Goal: Task Accomplishment & Management: Manage account settings

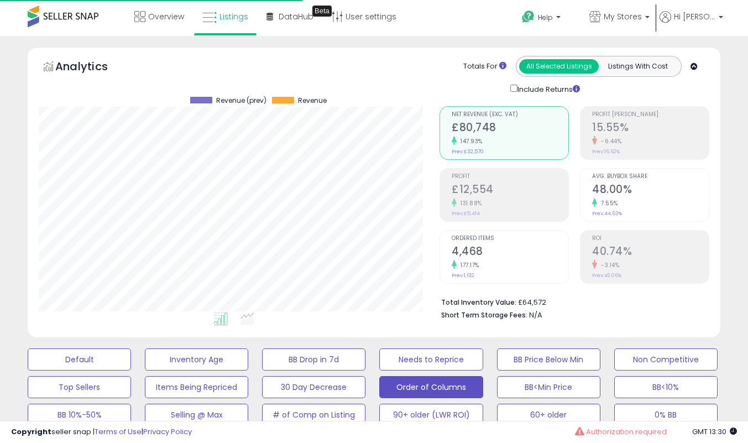
select select "**"
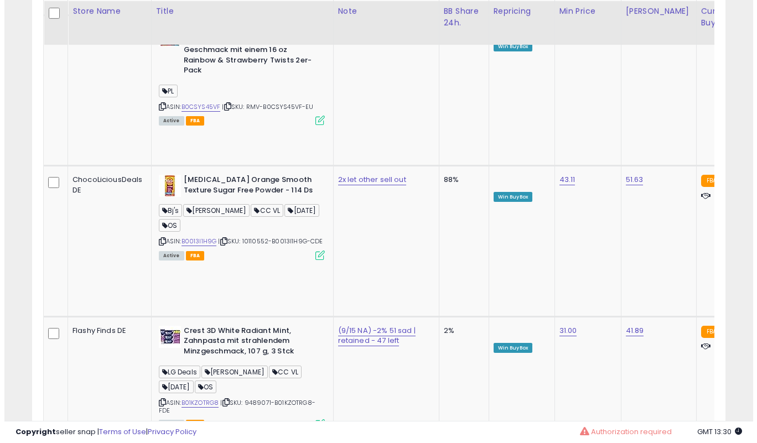
scroll to position [5737, 0]
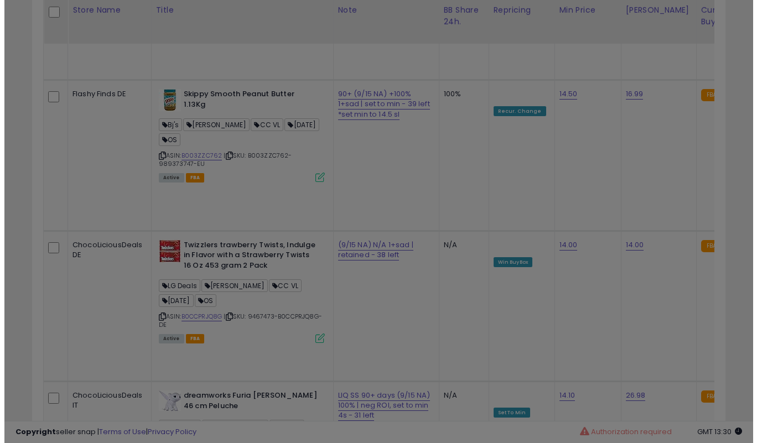
scroll to position [227, 405]
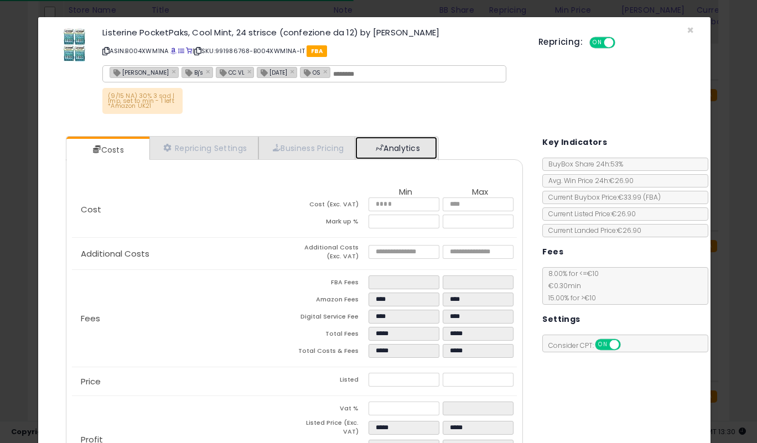
click at [378, 150] on link "Analytics" at bounding box center [396, 148] width 82 height 23
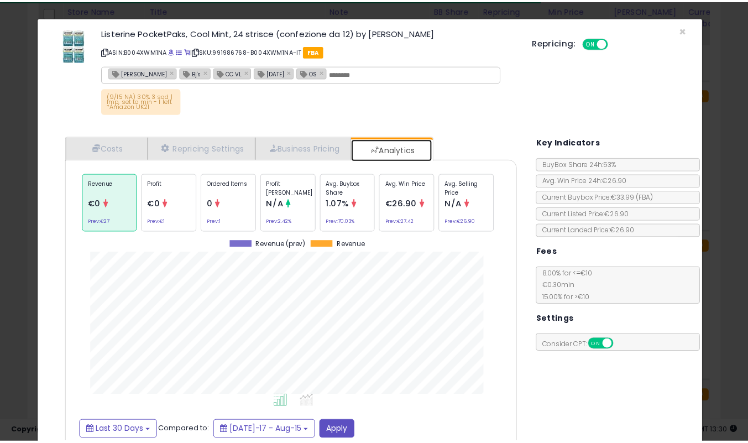
scroll to position [340, 474]
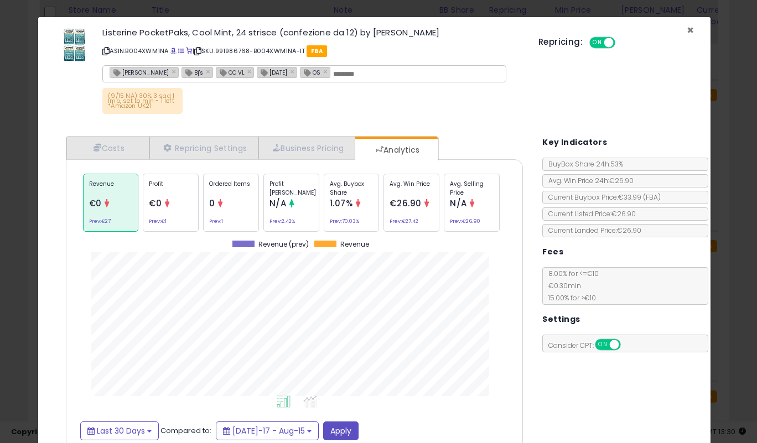
click at [686, 30] on span "×" at bounding box center [689, 30] width 7 height 16
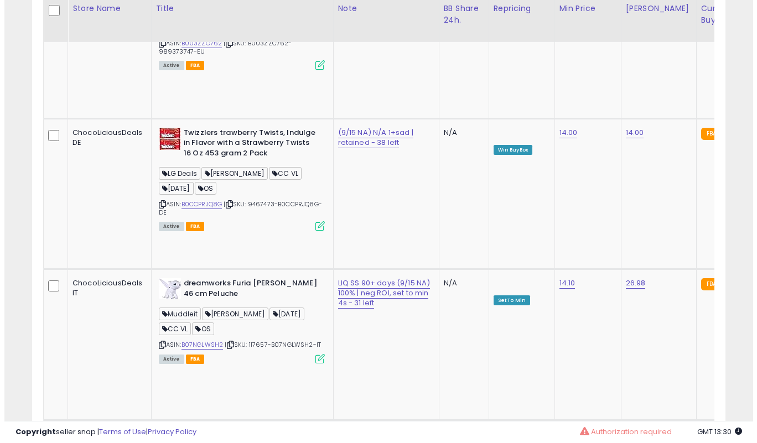
scroll to position [5903, 0]
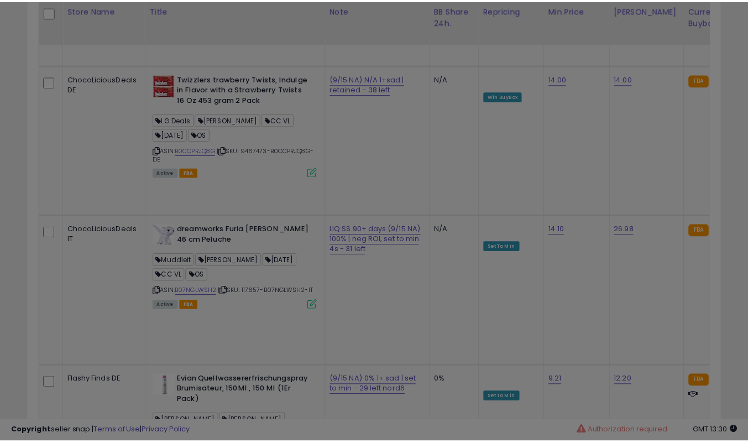
scroll to position [227, 405]
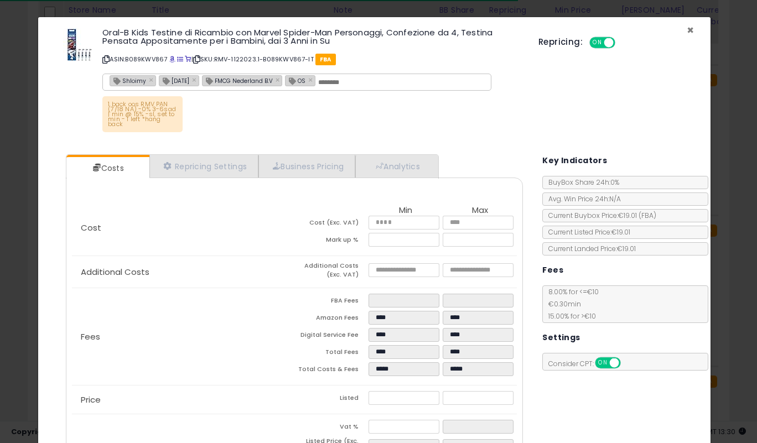
click at [686, 24] on span "×" at bounding box center [689, 30] width 7 height 16
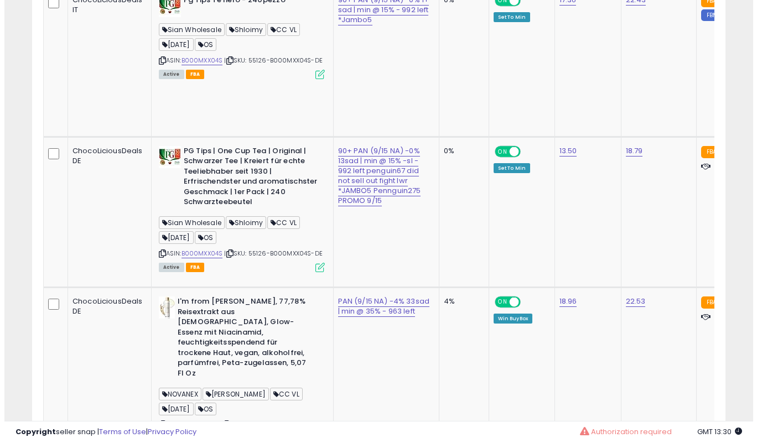
scroll to position [593, 0]
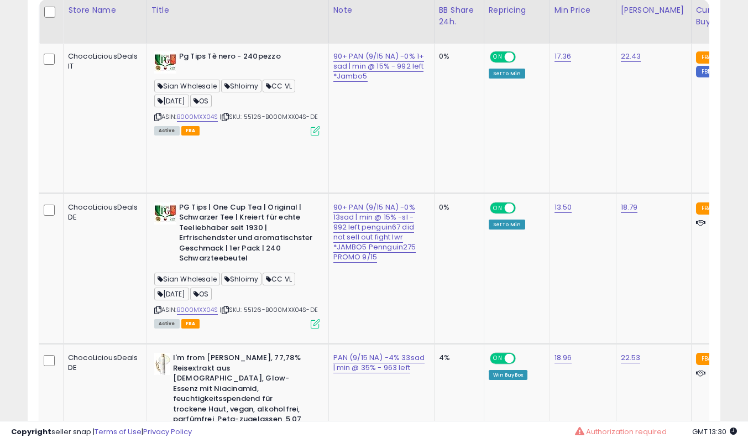
click at [312, 319] on icon at bounding box center [315, 323] width 9 height 9
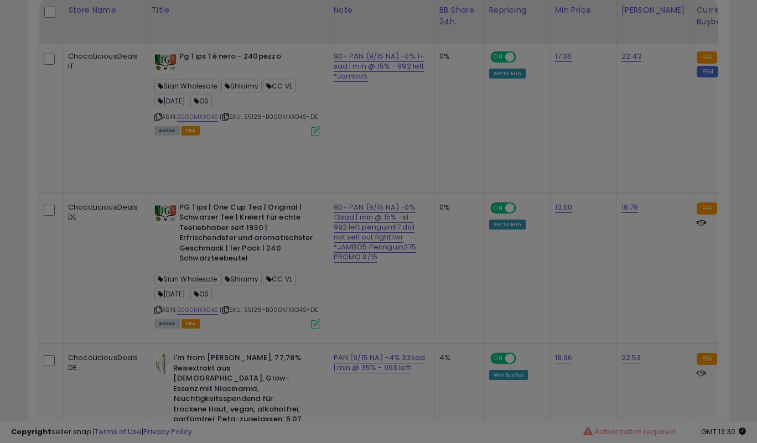
scroll to position [227, 405]
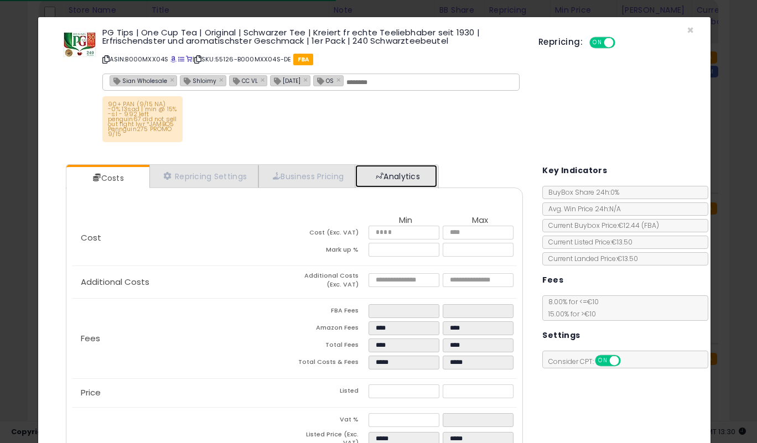
click at [391, 175] on link "Analytics" at bounding box center [396, 176] width 82 height 23
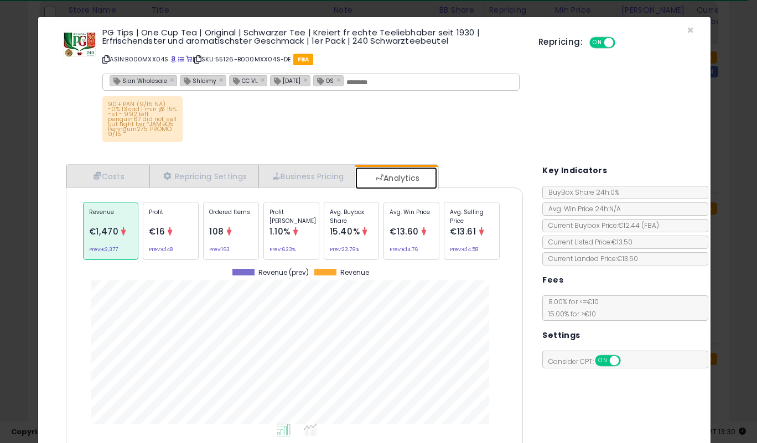
scroll to position [340, 474]
click at [511, 146] on div "90+ PAN (9/15 NA) -0% 13sad | min @ 15% -sl - 992 left penguin67 did not sell o…" at bounding box center [311, 121] width 419 height 51
click at [481, 128] on div "90+ PAN (9/15 NA) -0% 13sad | min @ 15% -sl - 992 left penguin67 did not sell o…" at bounding box center [311, 121] width 419 height 51
click at [256, 119] on div "90+ PAN (9/15 NA) -0% 13sad | min @ 15% -sl - 992 left penguin67 did not sell o…" at bounding box center [311, 121] width 419 height 51
click at [261, 111] on div "90+ PAN (9/15 NA) -0% 13sad | min @ 15% -sl - 992 left penguin67 did not sell o…" at bounding box center [311, 121] width 419 height 51
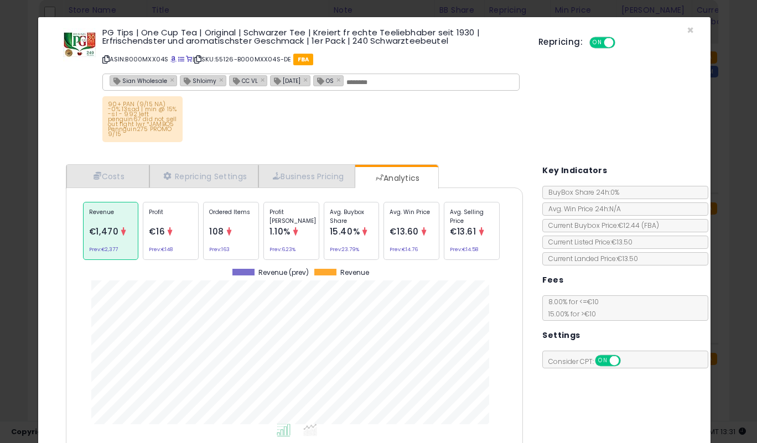
click at [286, 136] on div "90+ PAN (9/15 NA) -0% 13sad | min @ 15% -sl - 992 left penguin67 did not sell o…" at bounding box center [311, 121] width 419 height 51
click at [236, 129] on div "90+ PAN (9/15 NA) -0% 13sad | min @ 15% -sl - 992 left penguin67 did not sell o…" at bounding box center [311, 121] width 419 height 51
